Goal: Information Seeking & Learning: Learn about a topic

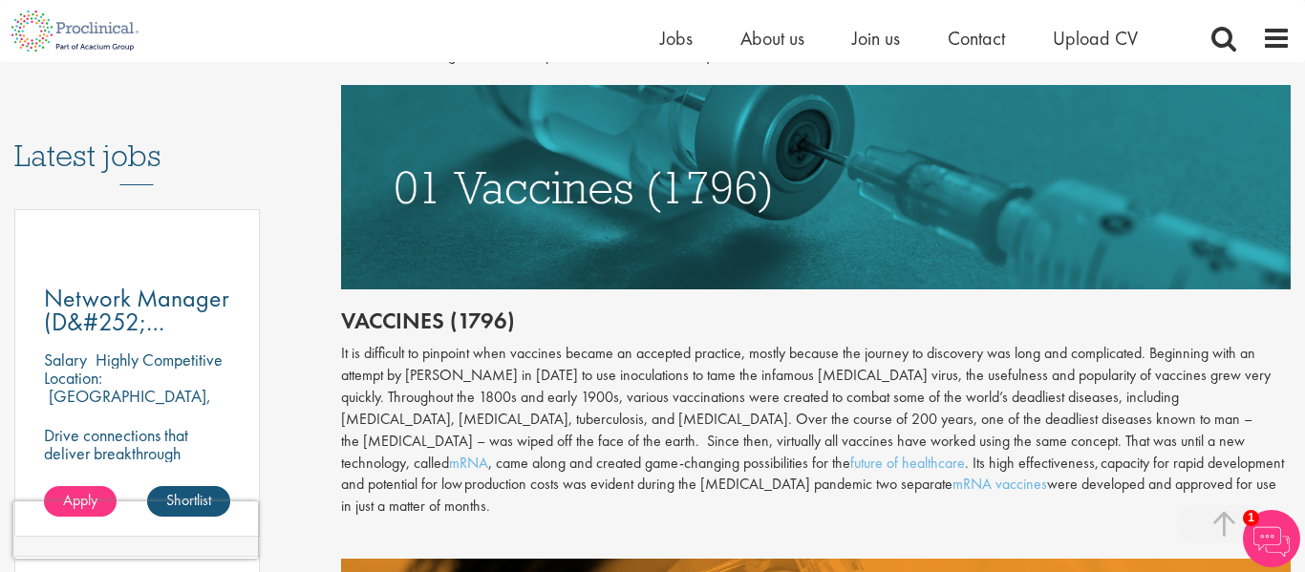
scroll to position [940, 0]
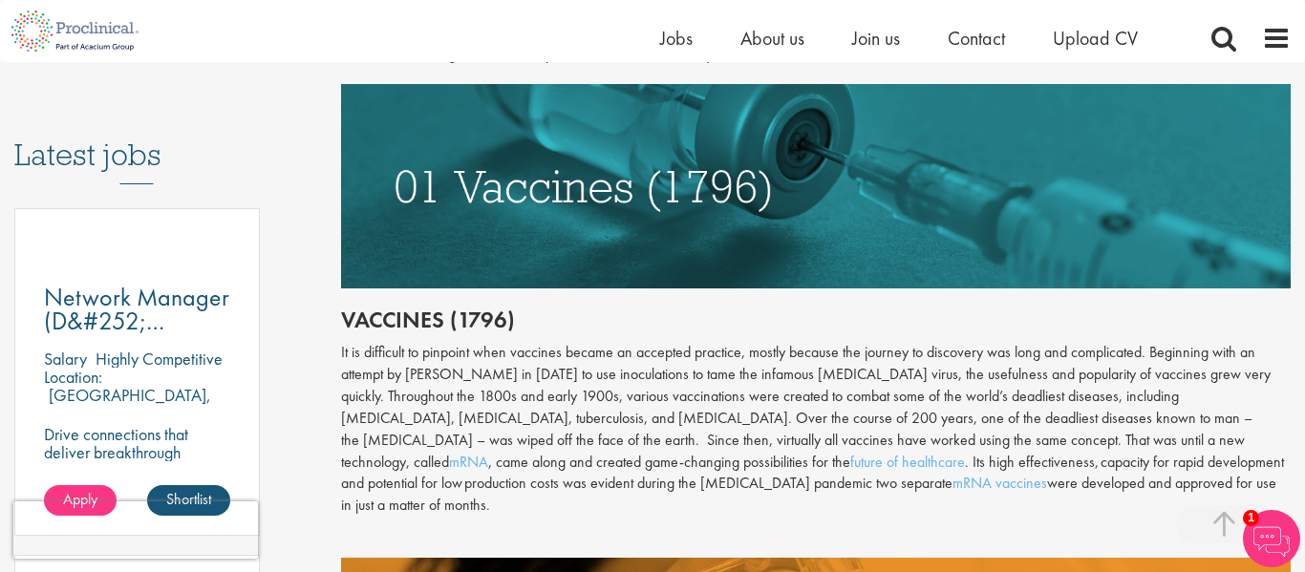
click at [673, 440] on div "It is difficult to pinpoint when vaccines became an accepted practice, mostly b…" at bounding box center [816, 429] width 950 height 175
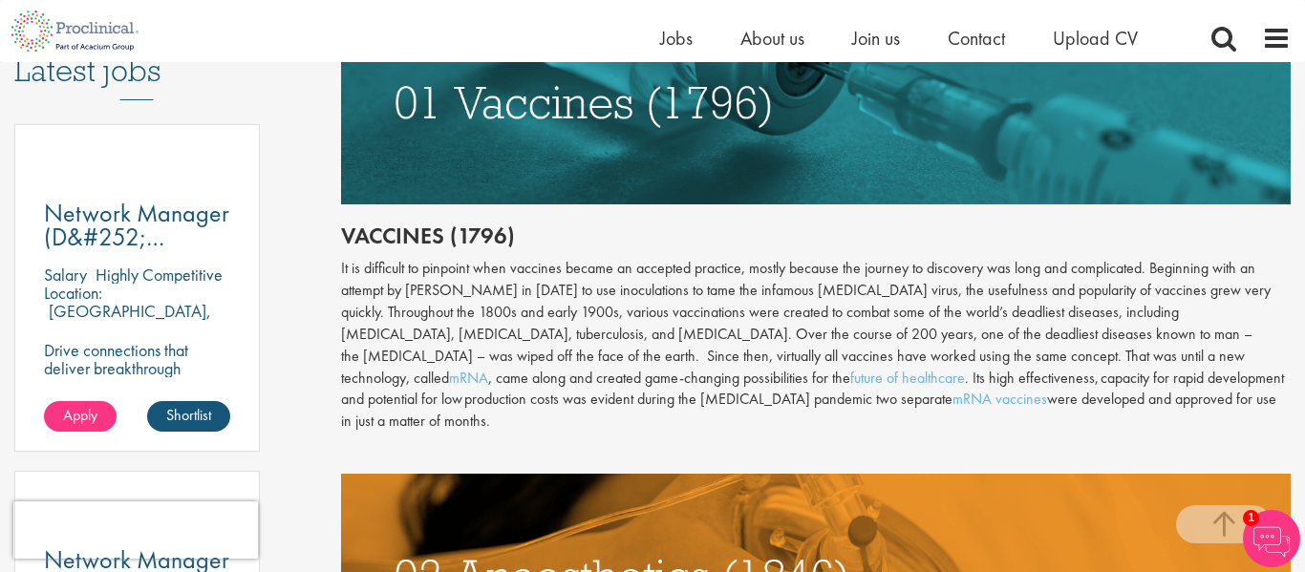
scroll to position [1025, 0]
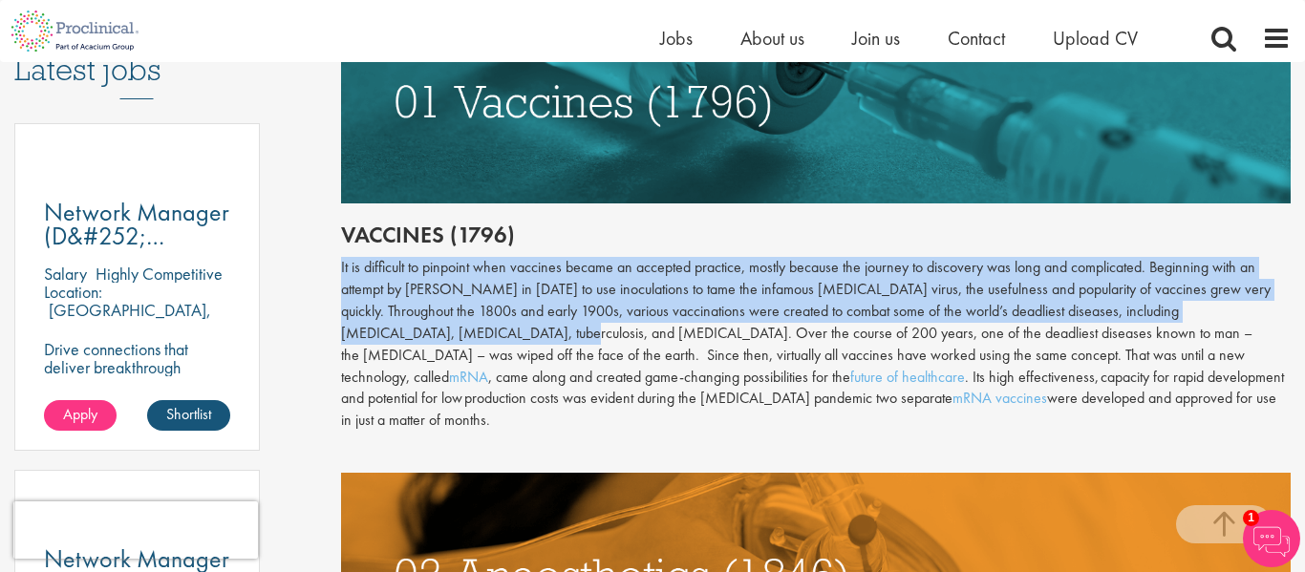
drag, startPoint x: 491, startPoint y: 333, endPoint x: 333, endPoint y: 264, distance: 172.3
copy div "It is difficult to pinpoint when vaccines became an accepted practice, mostly b…"
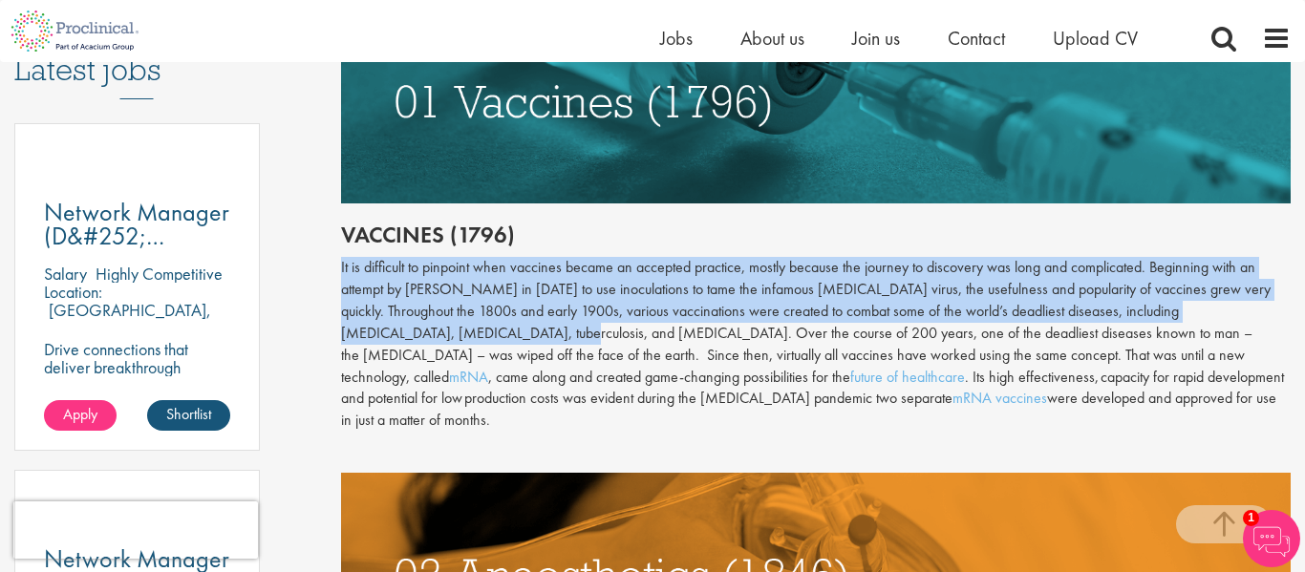
click at [444, 337] on div "It is difficult to pinpoint when vaccines became an accepted practice, mostly b…" at bounding box center [816, 344] width 950 height 175
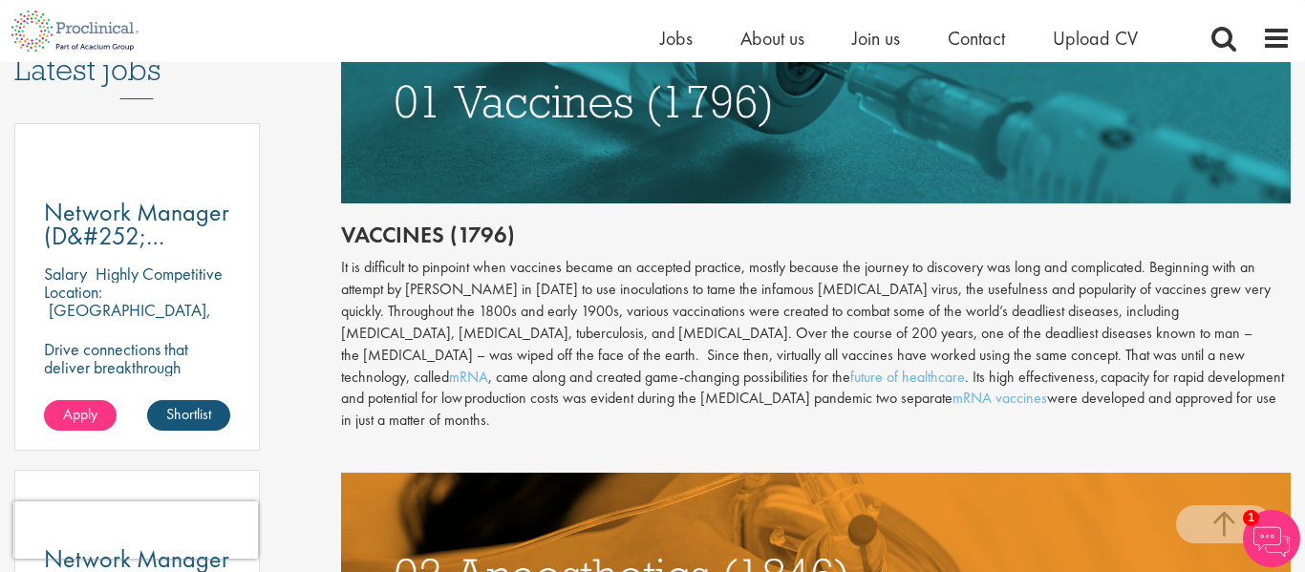
click at [444, 337] on div "It is difficult to pinpoint when vaccines became an accepted practice, mostly b…" at bounding box center [816, 344] width 950 height 175
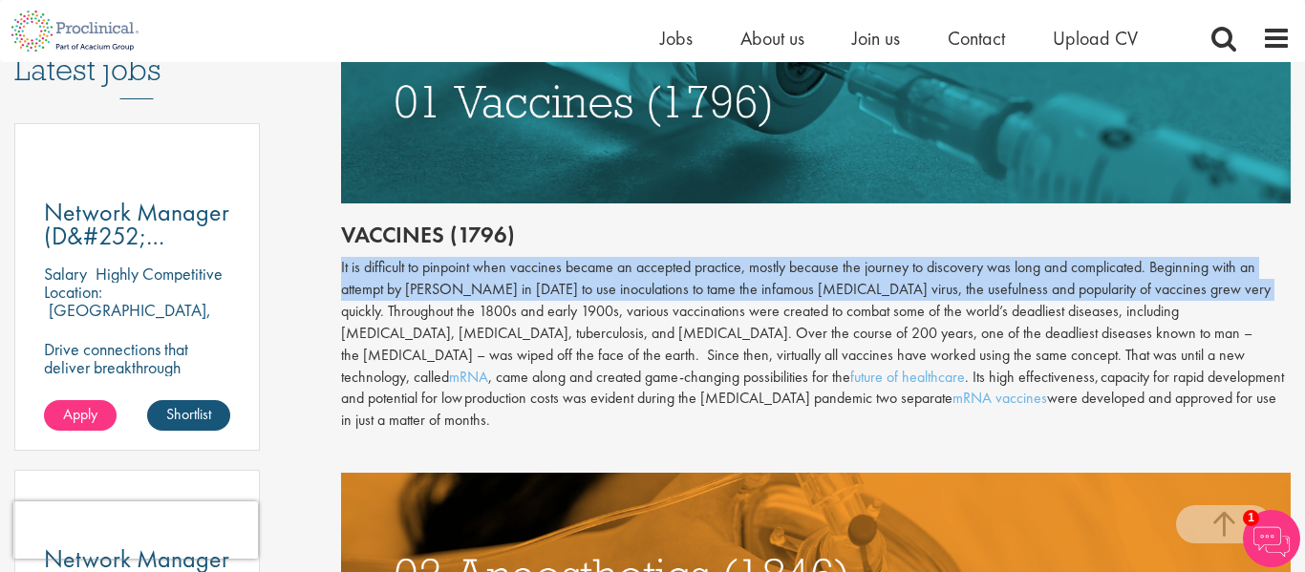
drag, startPoint x: 338, startPoint y: 259, endPoint x: 1268, endPoint y: 284, distance: 929.7
copy div "It is difficult to pinpoint when vaccines became an accepted practice, mostly b…"
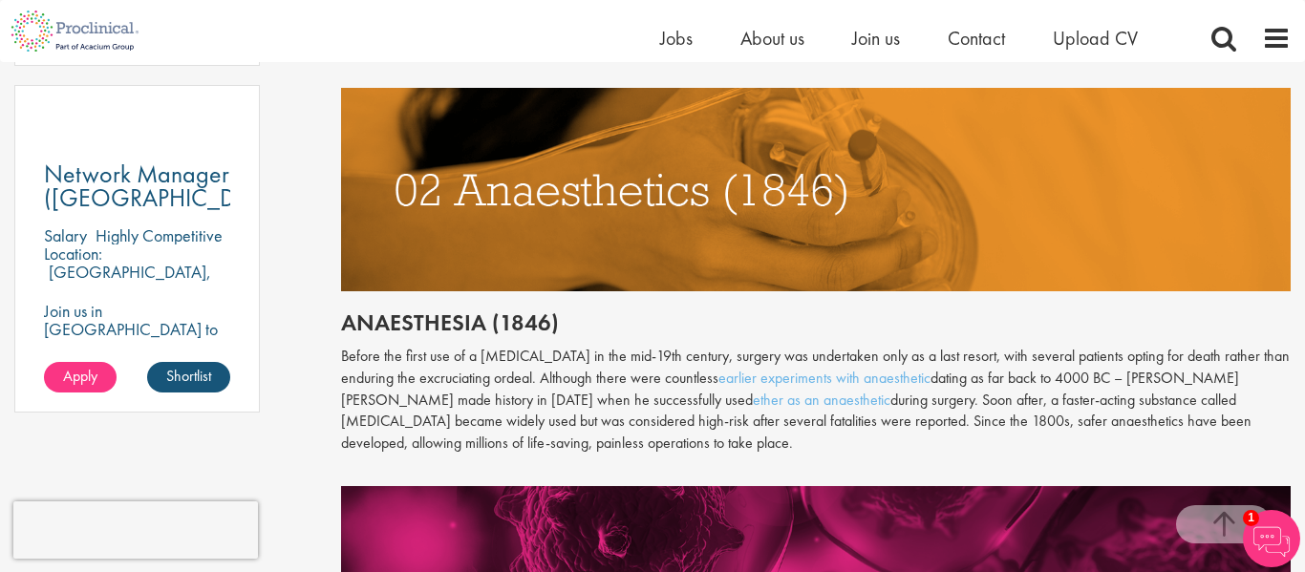
scroll to position [1451, 0]
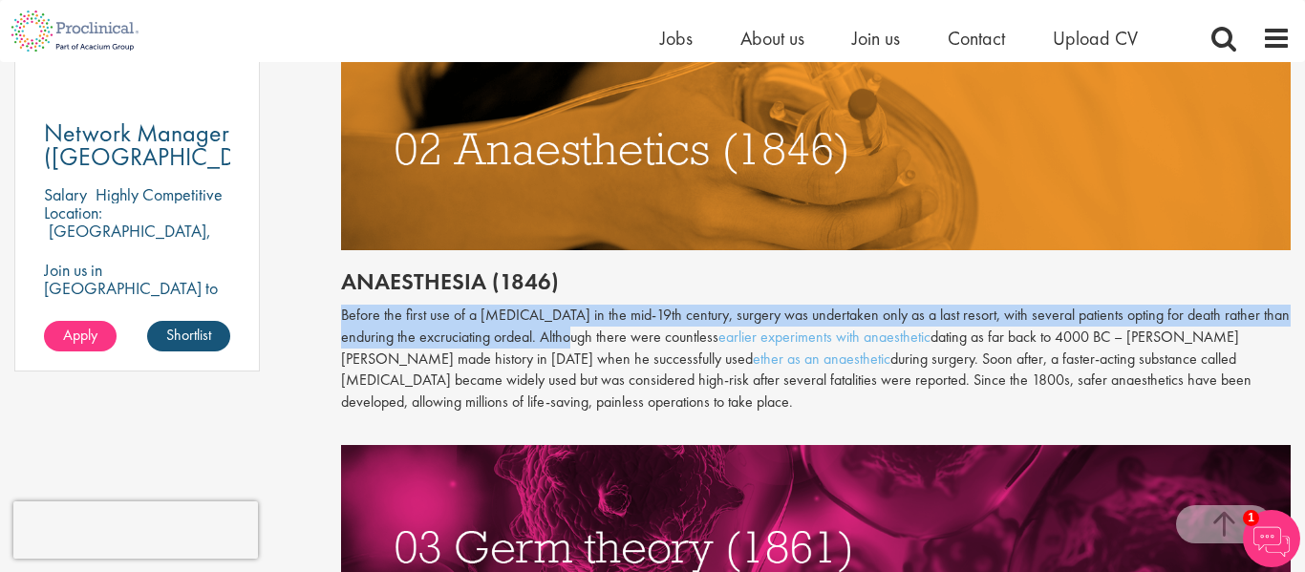
drag, startPoint x: 342, startPoint y: 288, endPoint x: 570, endPoint y: 315, distance: 229.9
click at [570, 315] on p "Before the first use of a [MEDICAL_DATA] in the mid-19th century, surgery was u…" at bounding box center [816, 359] width 950 height 109
copy p "Before the first use of a [MEDICAL_DATA] in the mid-19th century, surgery was u…"
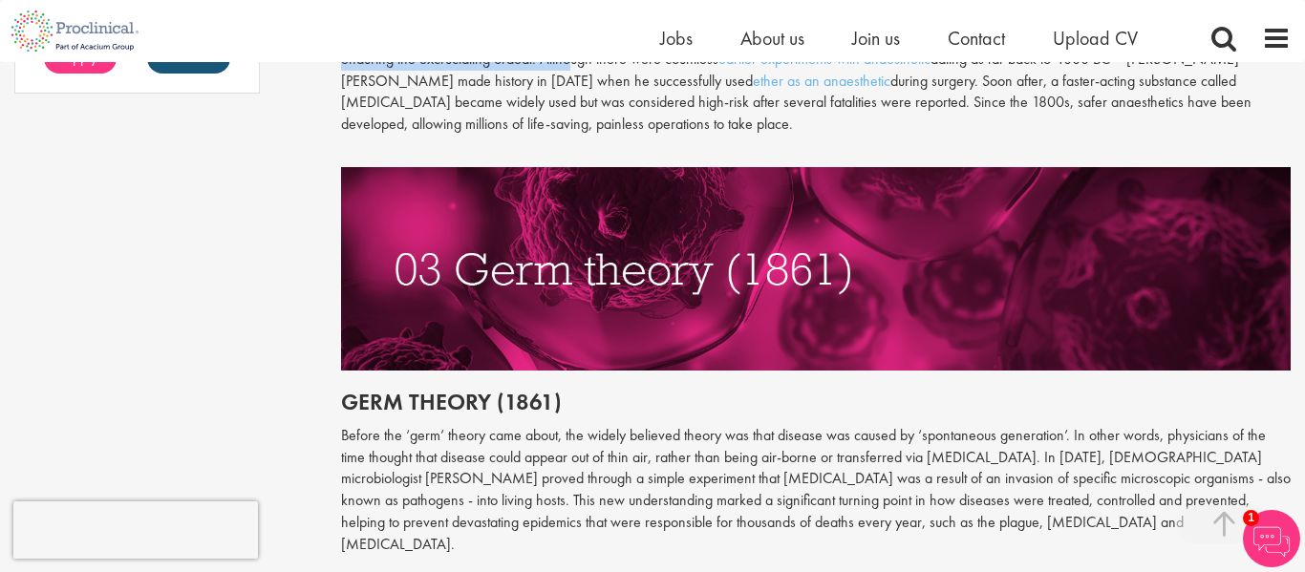
scroll to position [1734, 0]
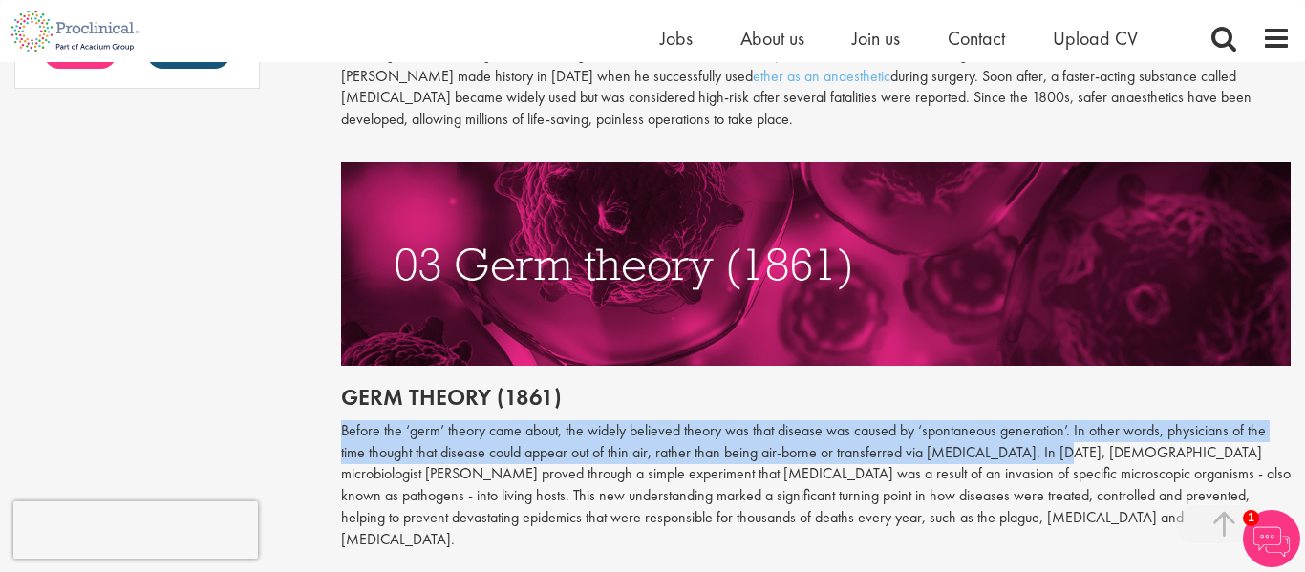
drag, startPoint x: 337, startPoint y: 410, endPoint x: 1043, endPoint y: 437, distance: 706.4
copy p "Before the ‘germ’ theory came about, the widely believed theory was that diseas…"
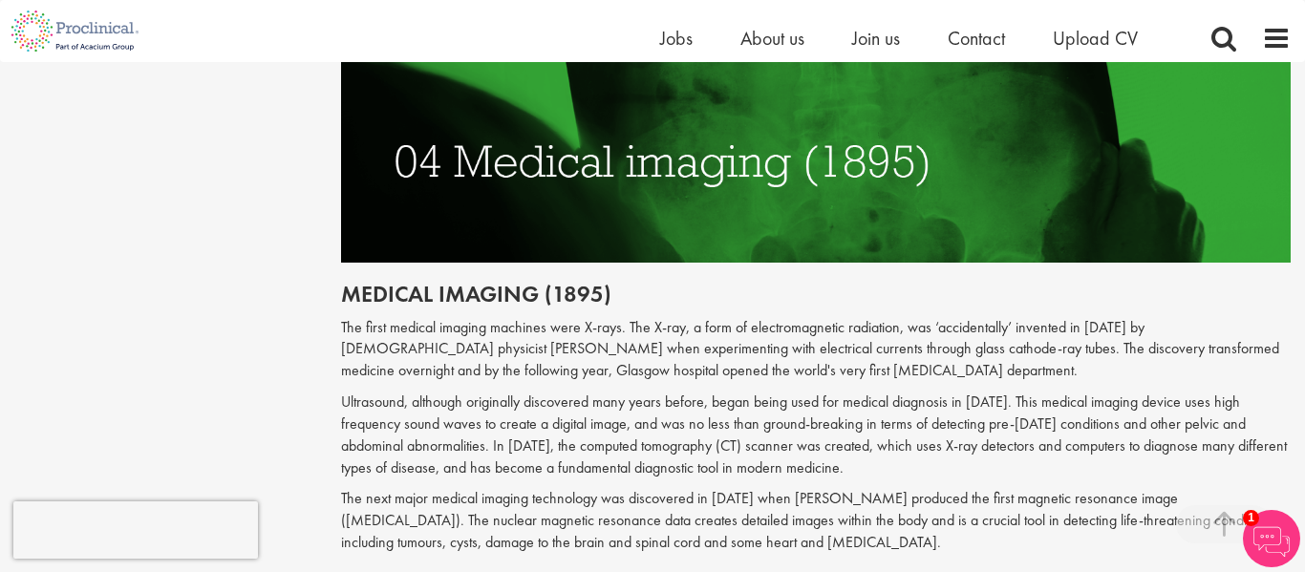
scroll to position [2274, 0]
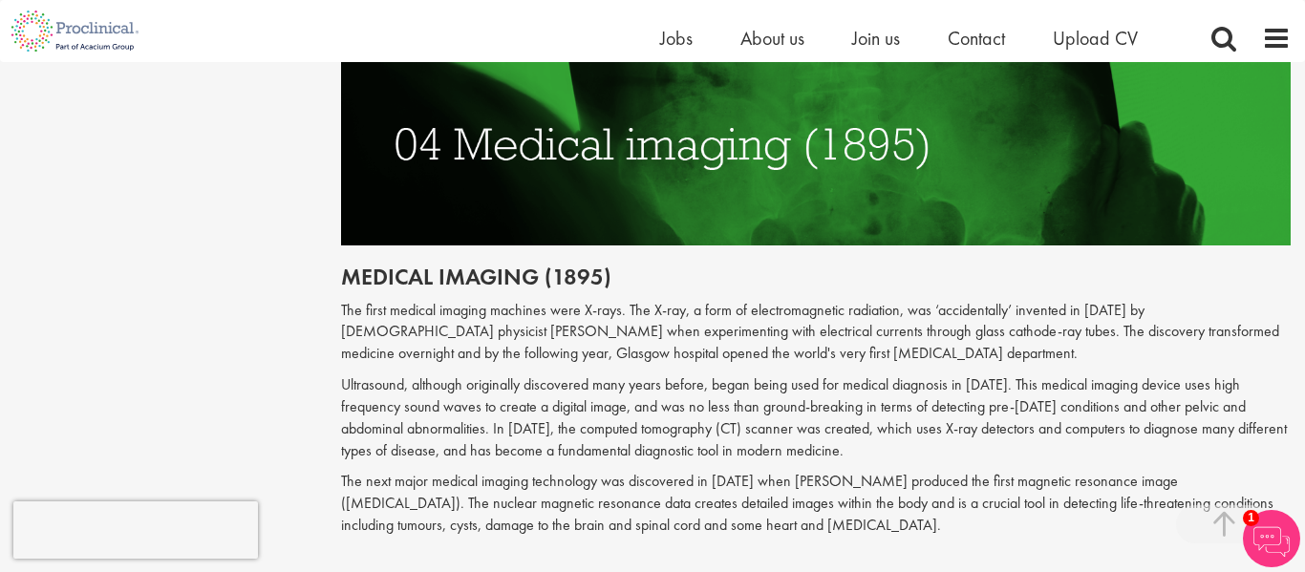
drag, startPoint x: 343, startPoint y: 263, endPoint x: 834, endPoint y: 291, distance: 491.8
click at [834, 300] on p "The first medical imaging machines were X-rays. The X-ray, a form of electromag…" at bounding box center [816, 333] width 950 height 66
drag, startPoint x: 344, startPoint y: 263, endPoint x: 648, endPoint y: 270, distance: 303.8
click at [648, 300] on p "The first medical imaging machines were X-rays. The X-ray, a form of electromag…" at bounding box center [816, 333] width 950 height 66
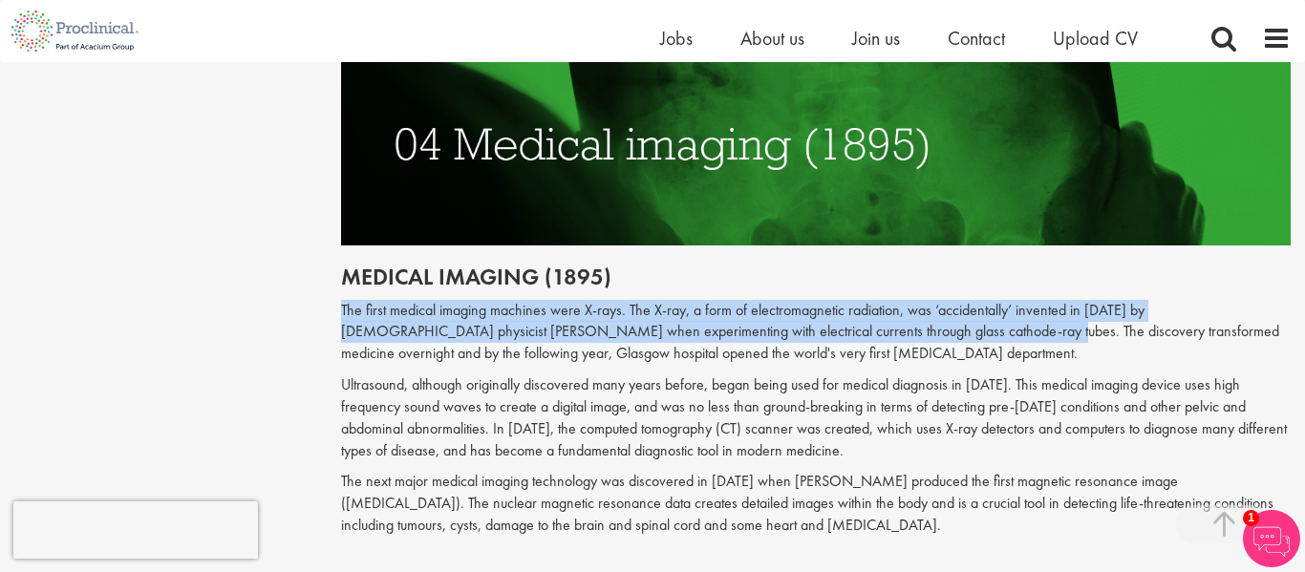
drag, startPoint x: 341, startPoint y: 262, endPoint x: 893, endPoint y: 288, distance: 552.7
click at [893, 300] on p "The first medical imaging machines were X-rays. The X-ray, a form of electromag…" at bounding box center [816, 333] width 950 height 66
copy p "The first medical imaging machines were X-rays. The X-ray, a form of electromag…"
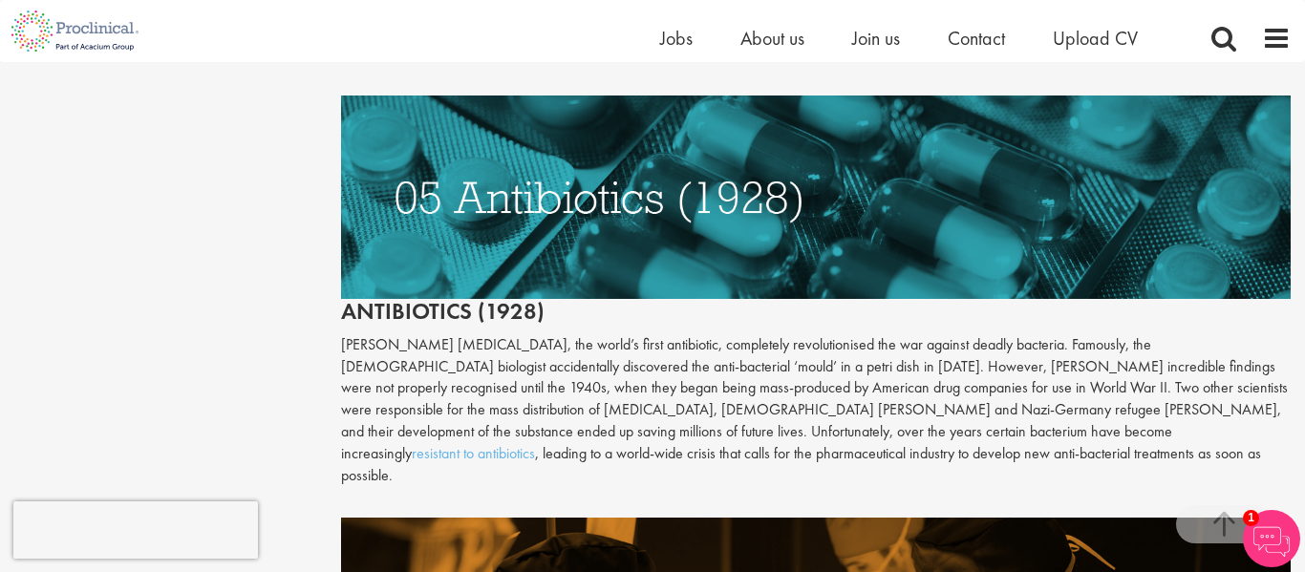
scroll to position [2770, 0]
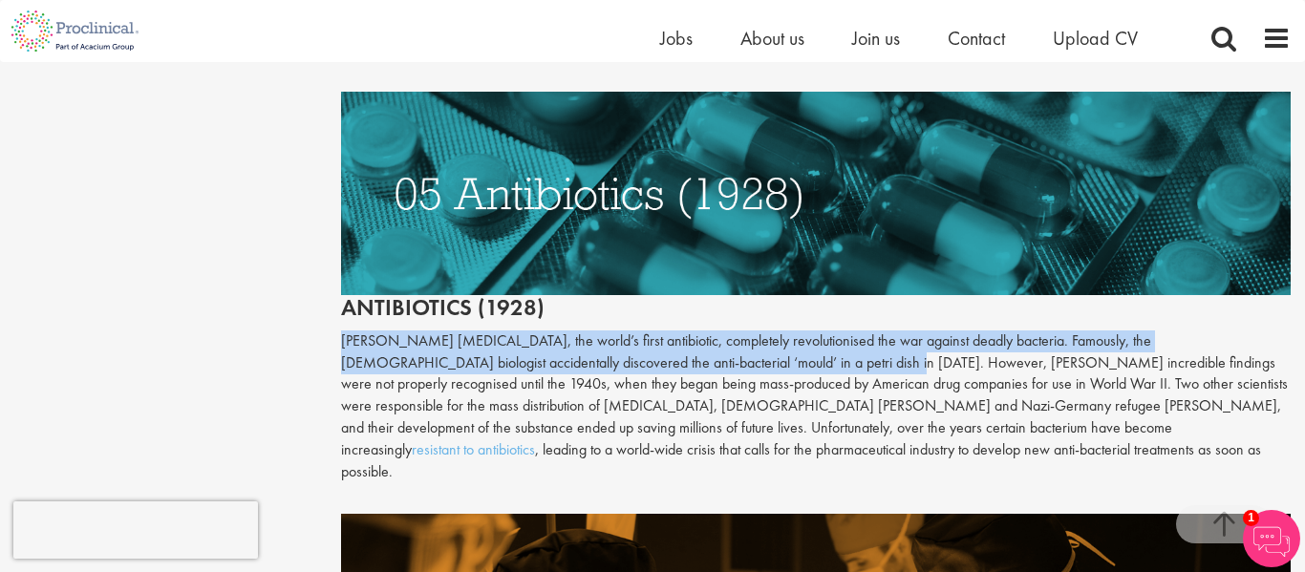
drag, startPoint x: 340, startPoint y: 293, endPoint x: 695, endPoint y: 314, distance: 356.0
click at [695, 330] on p "[PERSON_NAME] [MEDICAL_DATA], the world’s first antibiotic, completely revoluti…" at bounding box center [816, 406] width 950 height 153
copy p "[PERSON_NAME] [MEDICAL_DATA], the world’s first antibiotic, completely revoluti…"
click at [672, 174] on img at bounding box center [816, 193] width 950 height 203
click at [672, 330] on p "[PERSON_NAME] [MEDICAL_DATA], the world’s first antibiotic, completely revoluti…" at bounding box center [816, 406] width 950 height 153
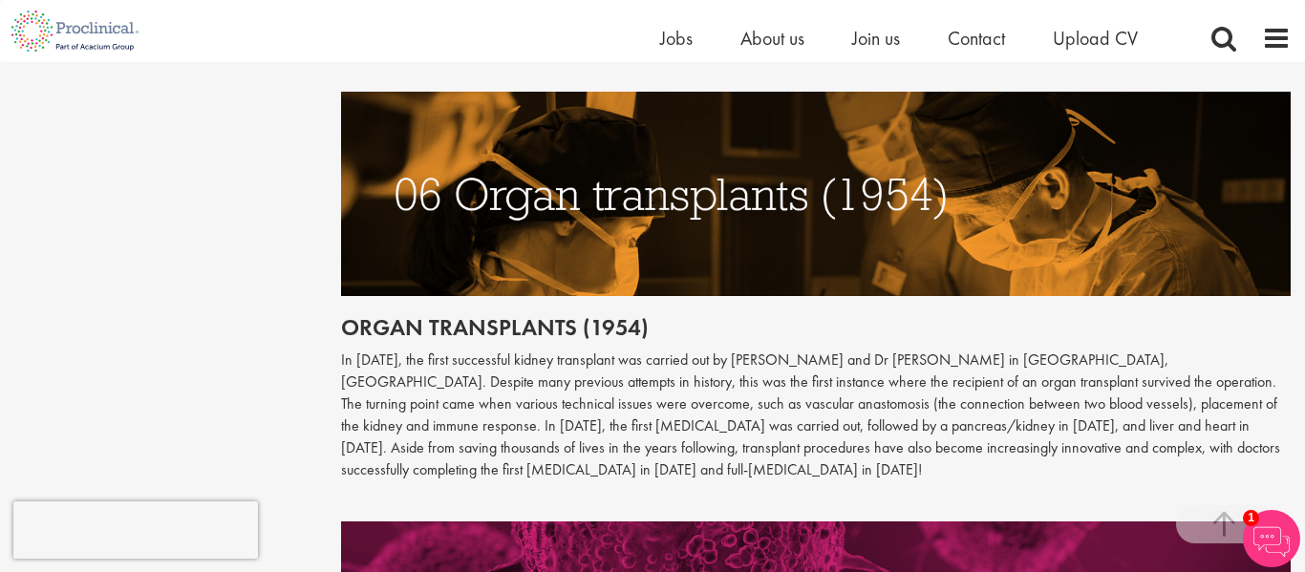
scroll to position [3246, 0]
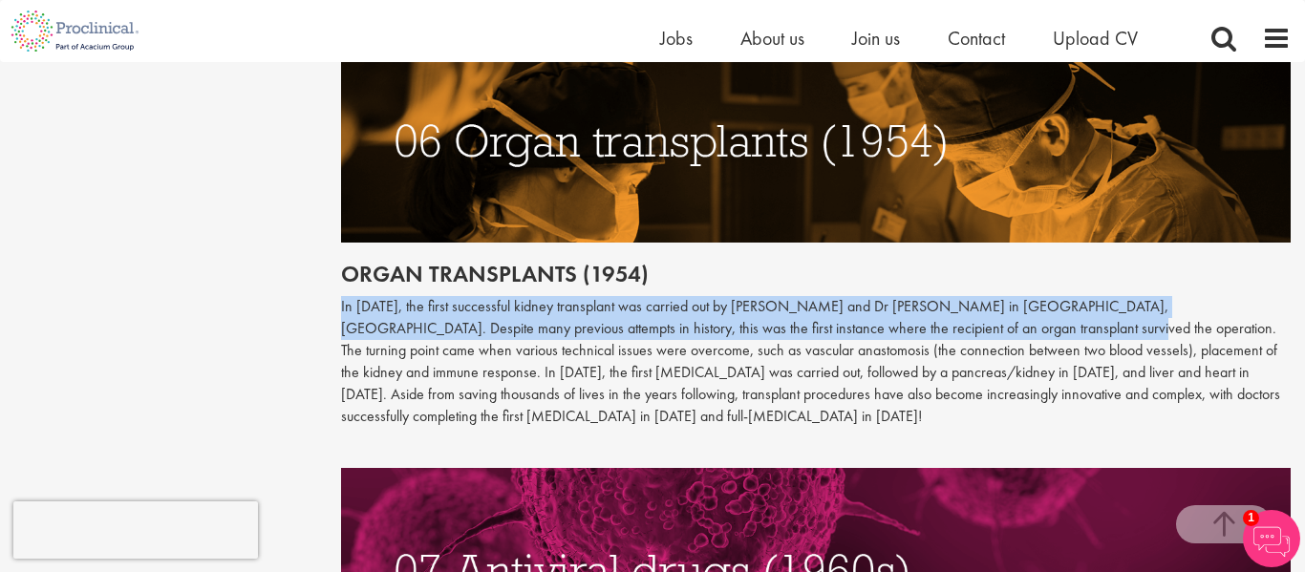
drag, startPoint x: 338, startPoint y: 240, endPoint x: 985, endPoint y: 264, distance: 647.1
click at [985, 296] on p "In [DATE], the first successful kidney transplant was carried out by [PERSON_NA…" at bounding box center [816, 361] width 950 height 131
drag, startPoint x: 338, startPoint y: 243, endPoint x: 988, endPoint y: 271, distance: 650.2
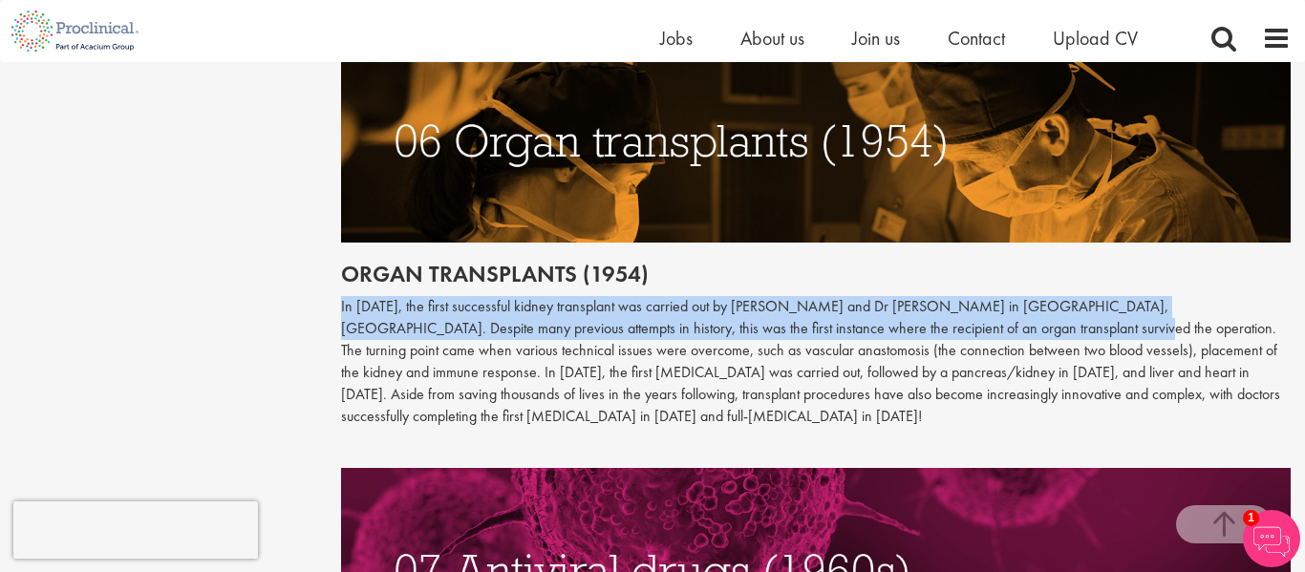
copy p "In [DATE], the first successful kidney transplant was carried out by [PERSON_NA…"
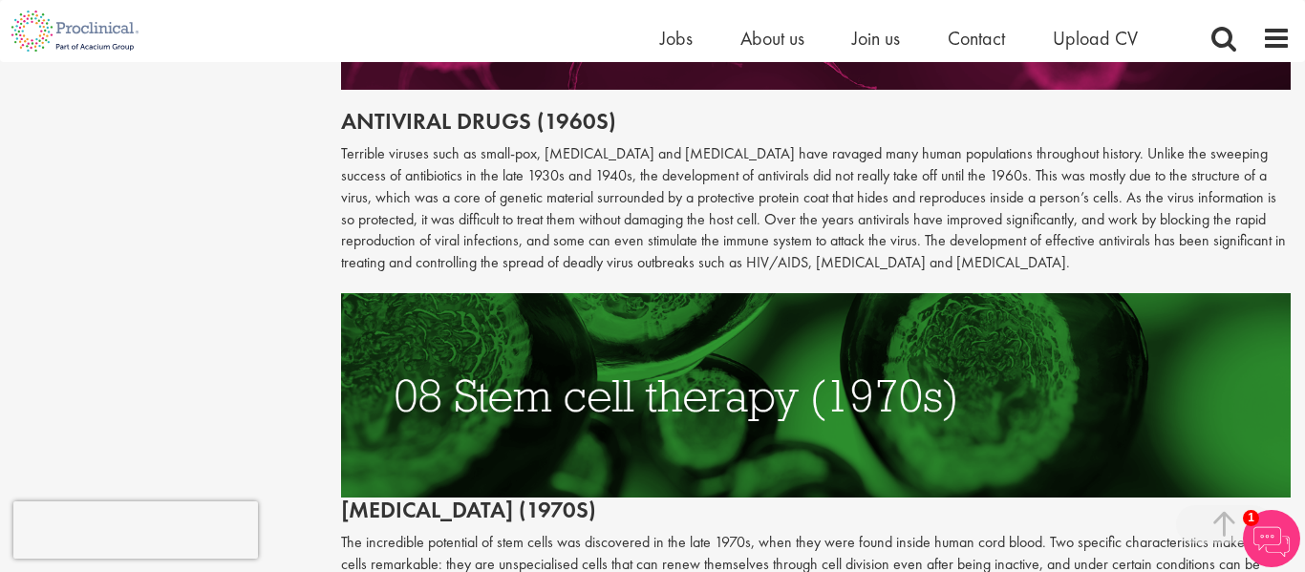
scroll to position [3827, 0]
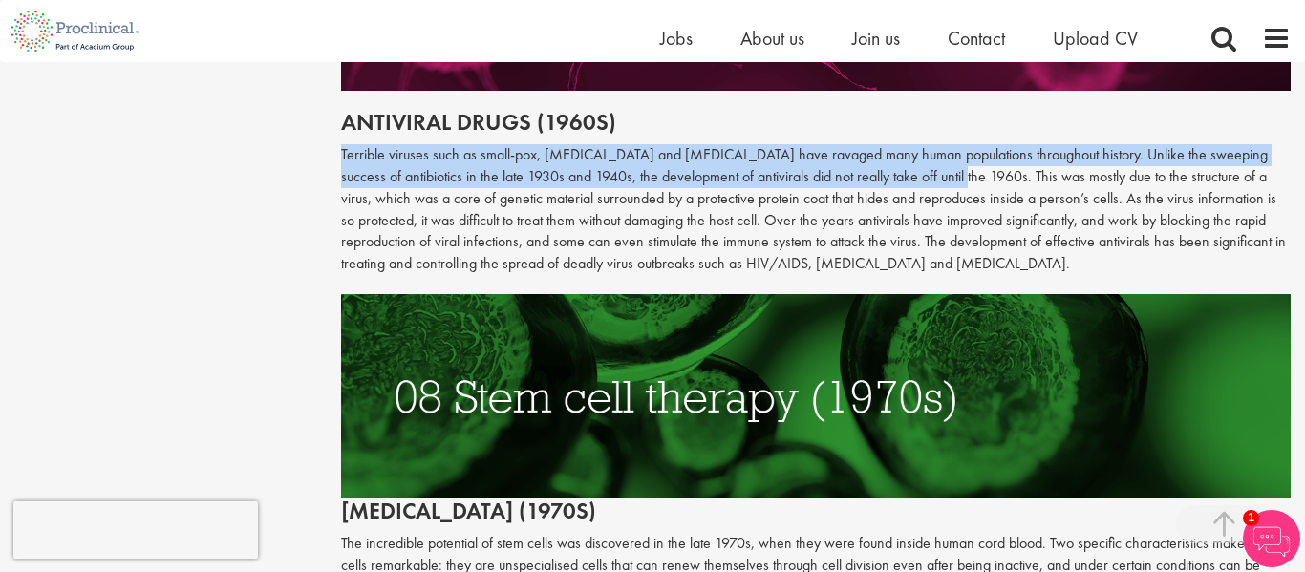
drag, startPoint x: 340, startPoint y: 89, endPoint x: 892, endPoint y: 116, distance: 552.7
click at [892, 144] on p "Terrible viruses such as small-pox, [MEDICAL_DATA] and [MEDICAL_DATA] have rava…" at bounding box center [816, 209] width 950 height 131
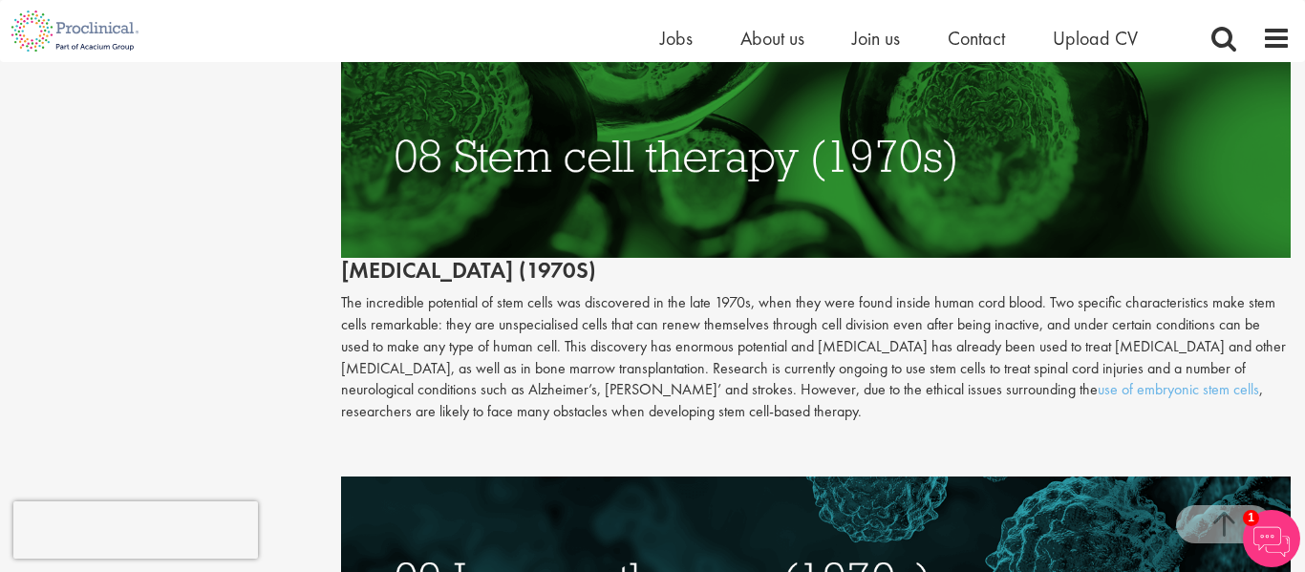
scroll to position [4082, 0]
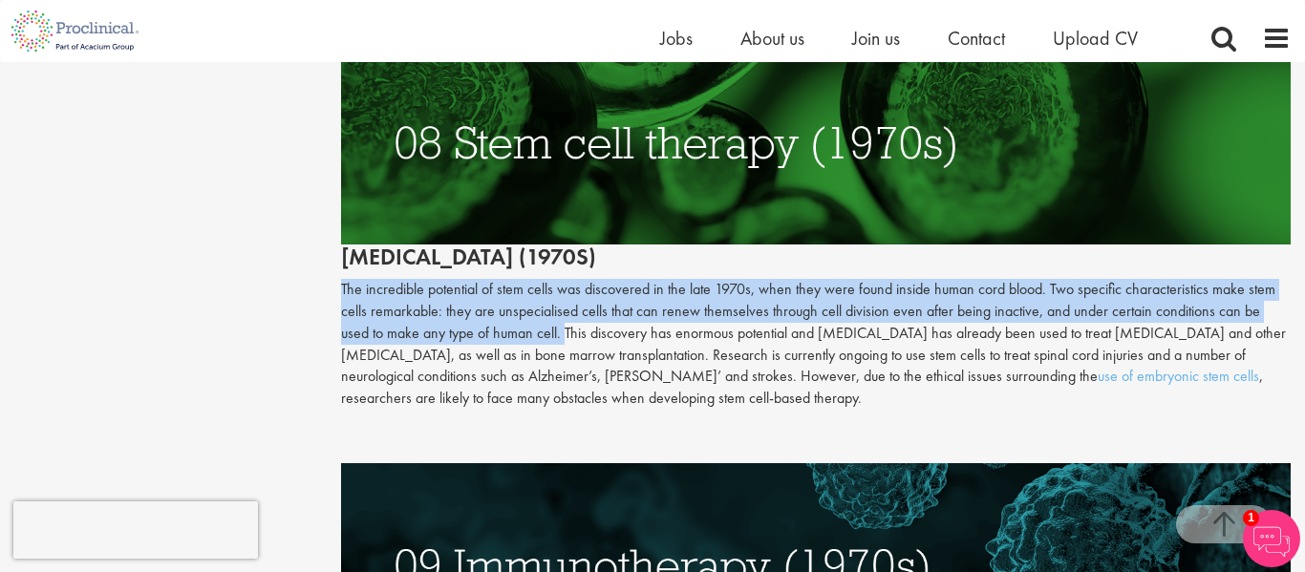
drag, startPoint x: 338, startPoint y: 219, endPoint x: 533, endPoint y: 260, distance: 199.1
click at [784, 194] on h2 "[MEDICAL_DATA] (1970s)" at bounding box center [816, 154] width 950 height 229
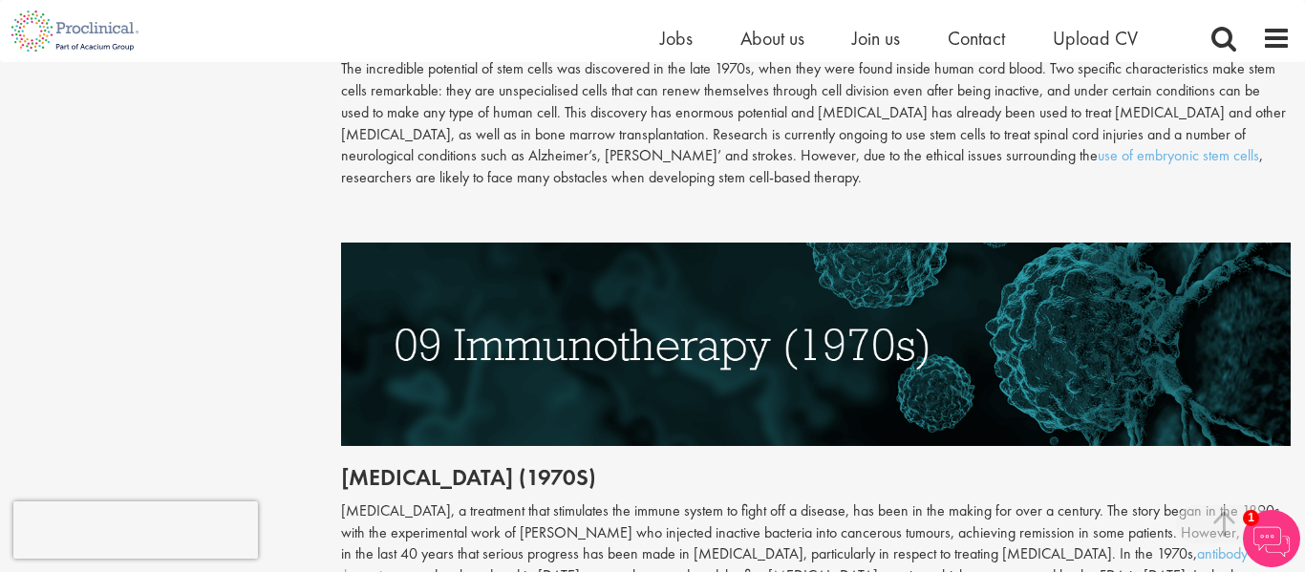
scroll to position [4338, 0]
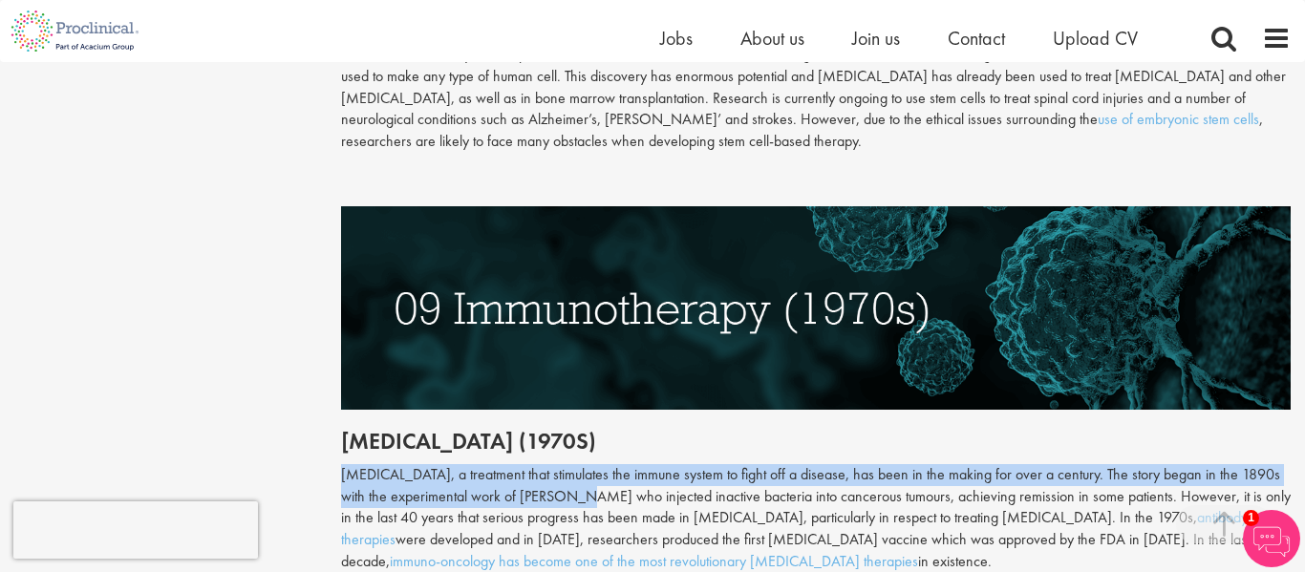
drag, startPoint x: 338, startPoint y: 413, endPoint x: 552, endPoint y: 437, distance: 215.4
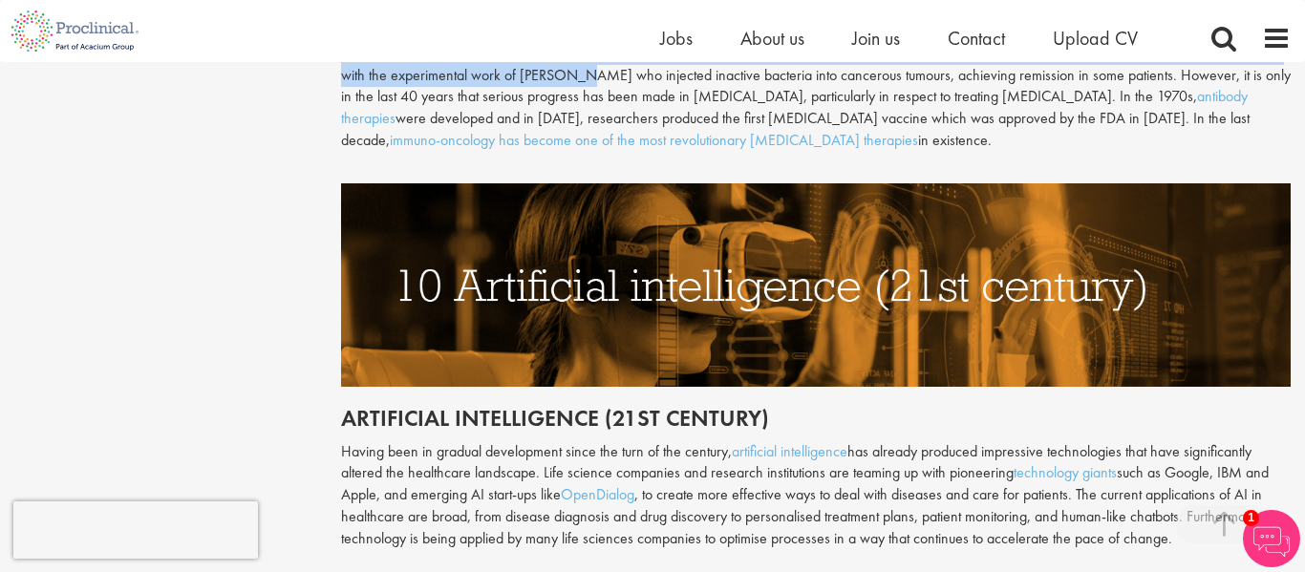
scroll to position [4761, 0]
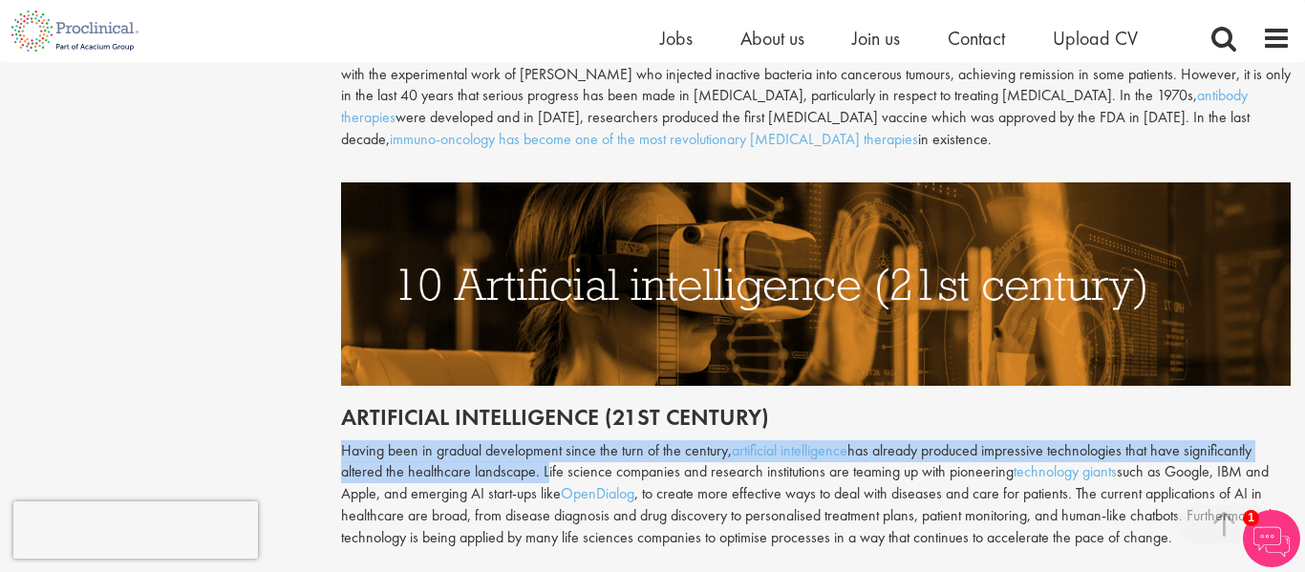
drag, startPoint x: 342, startPoint y: 381, endPoint x: 540, endPoint y: 411, distance: 199.9
click at [540, 440] on p "Having been in gradual development since the turn of the century, artificial in…" at bounding box center [816, 494] width 950 height 109
